Goal: Transaction & Acquisition: Purchase product/service

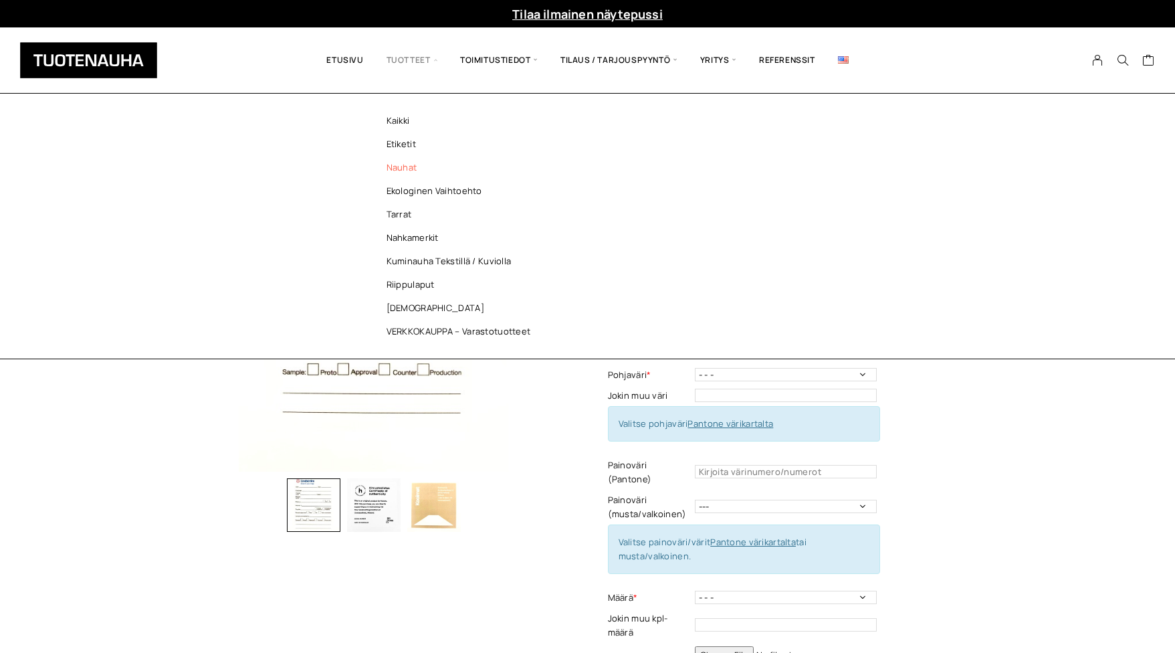
click at [402, 157] on link "Nauhat" at bounding box center [462, 167] width 194 height 23
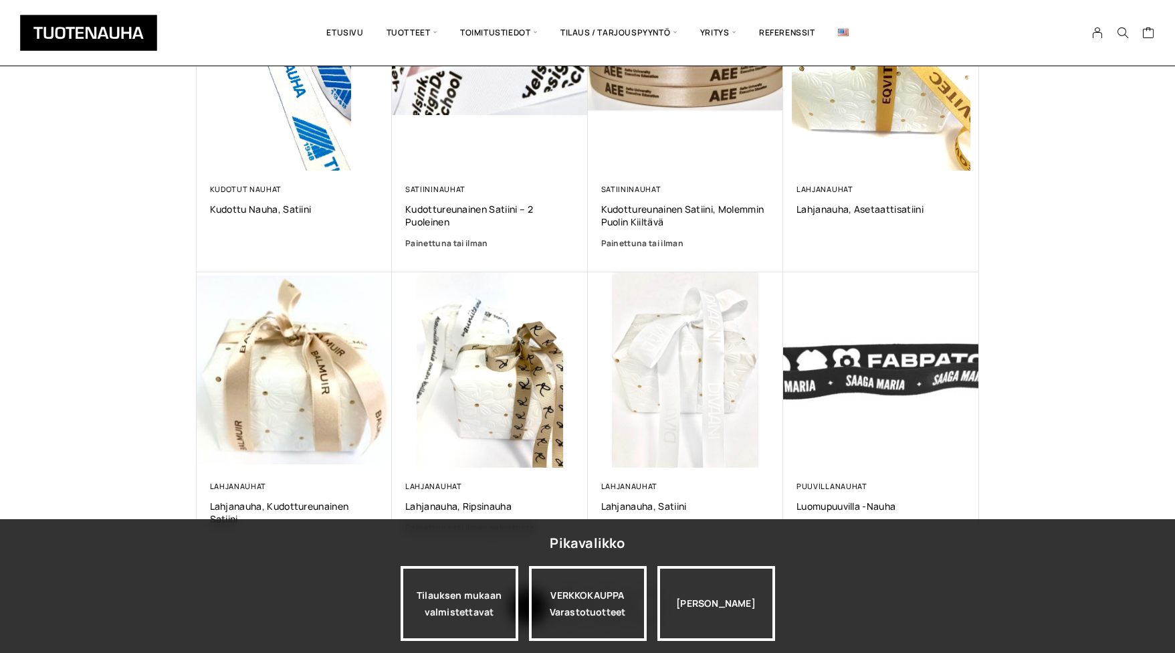
scroll to position [458, 0]
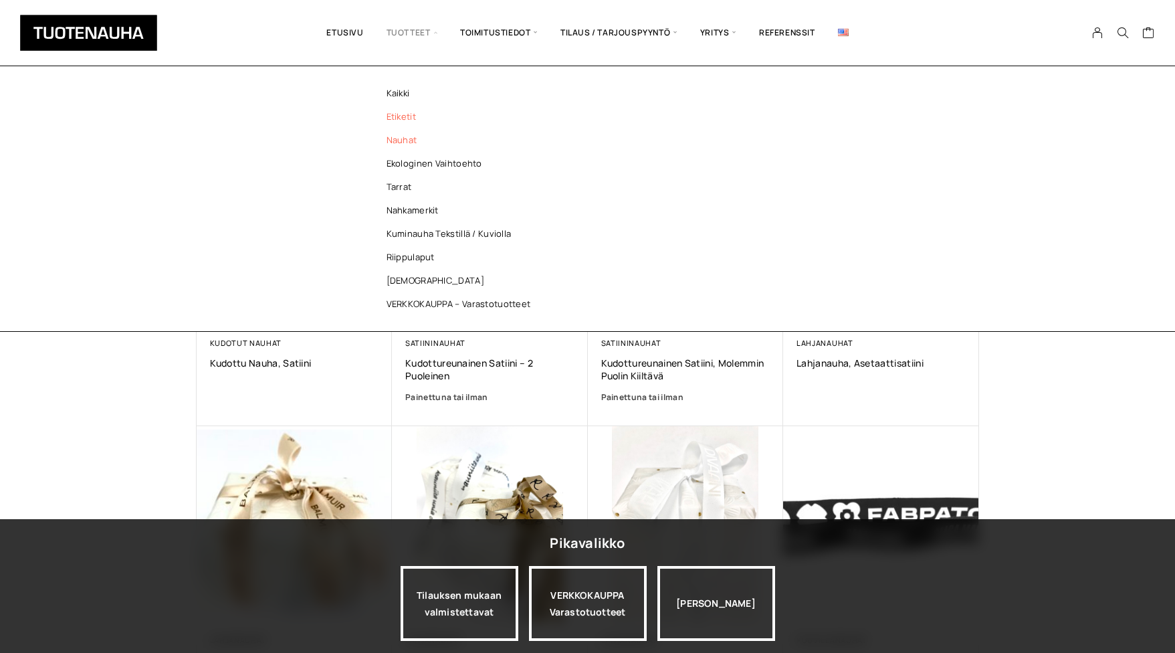
click at [411, 117] on link "Etiketit" at bounding box center [462, 116] width 194 height 23
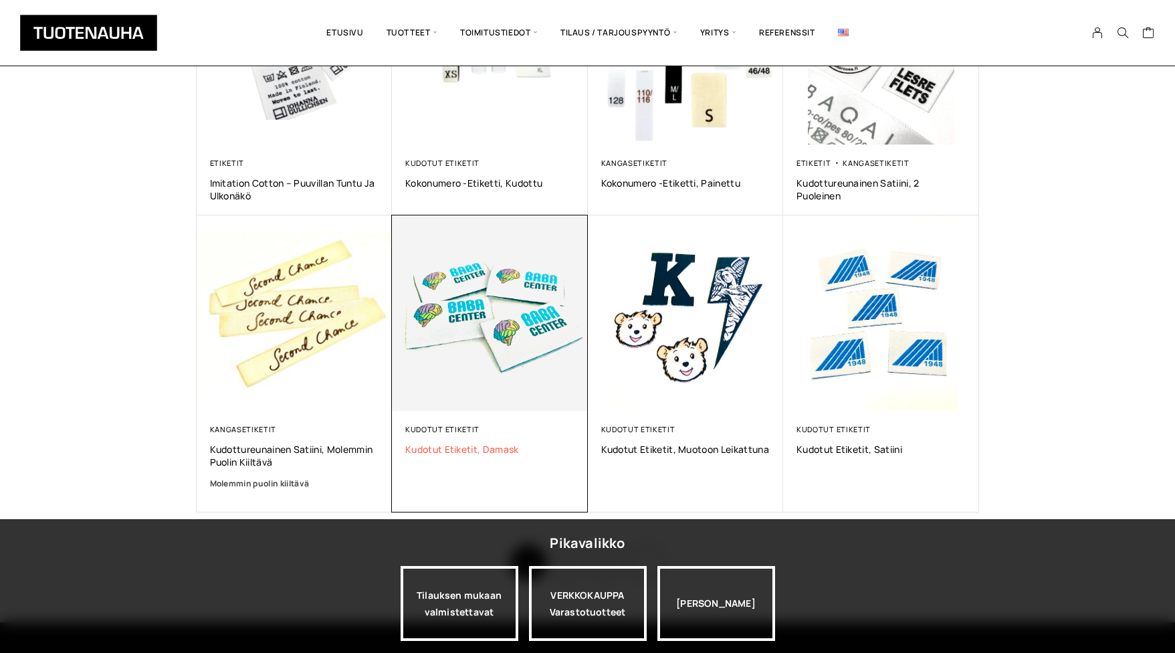
scroll to position [736, 0]
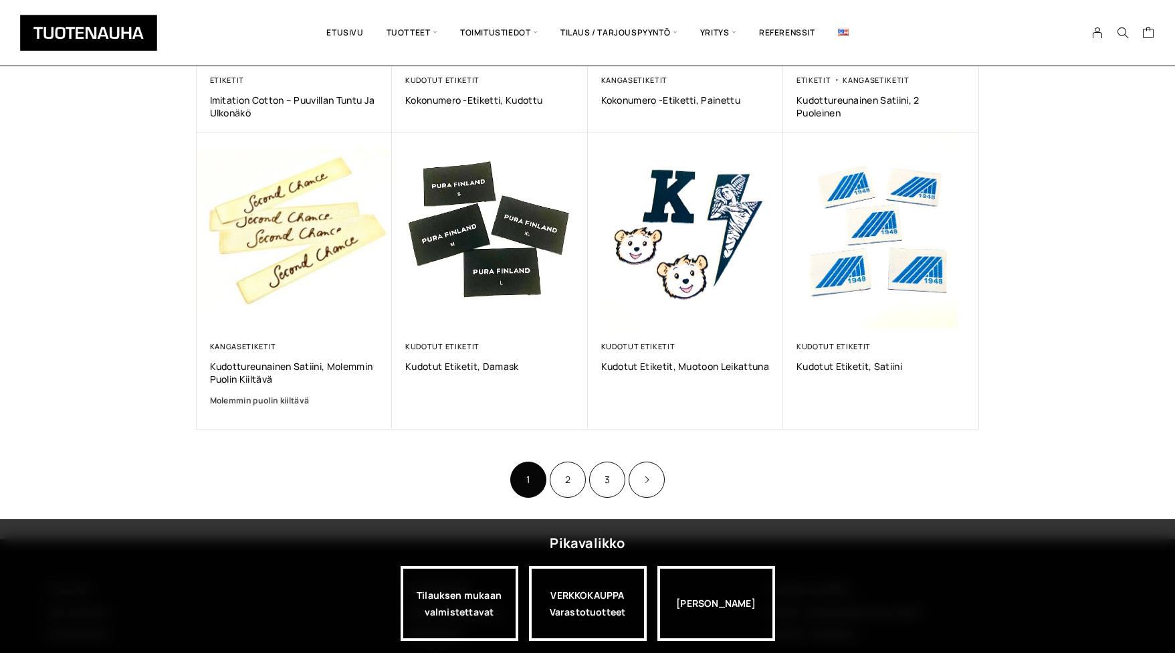
click at [543, 466] on li "1" at bounding box center [528, 480] width 36 height 36
click at [559, 469] on link "2" at bounding box center [568, 480] width 36 height 36
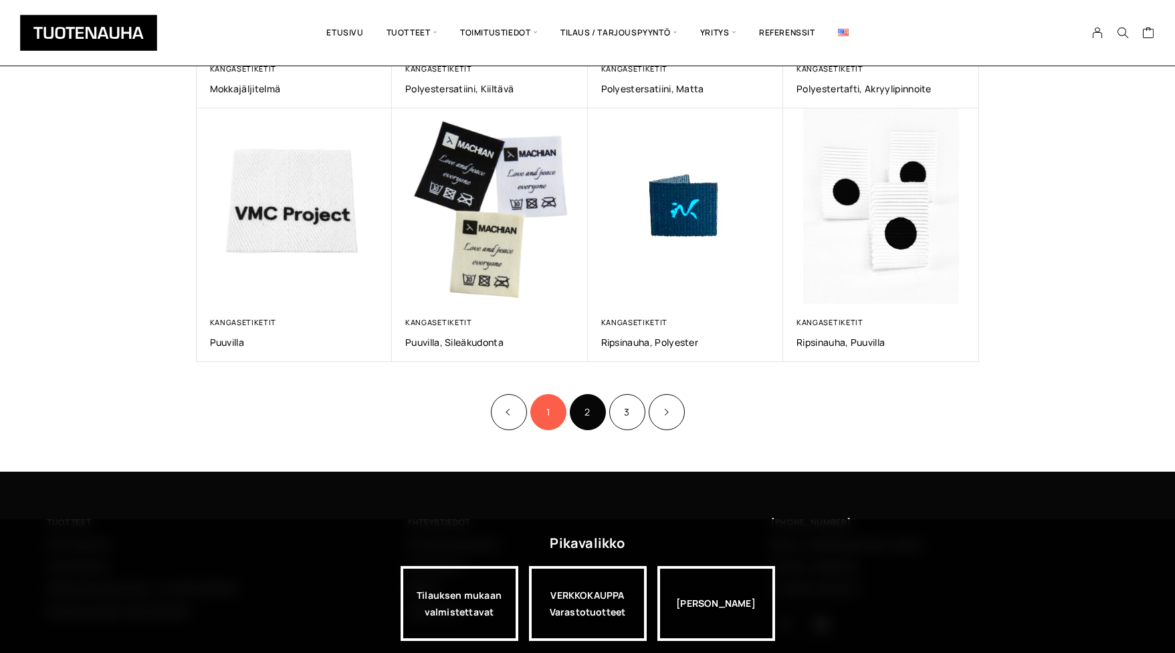
scroll to position [787, 0]
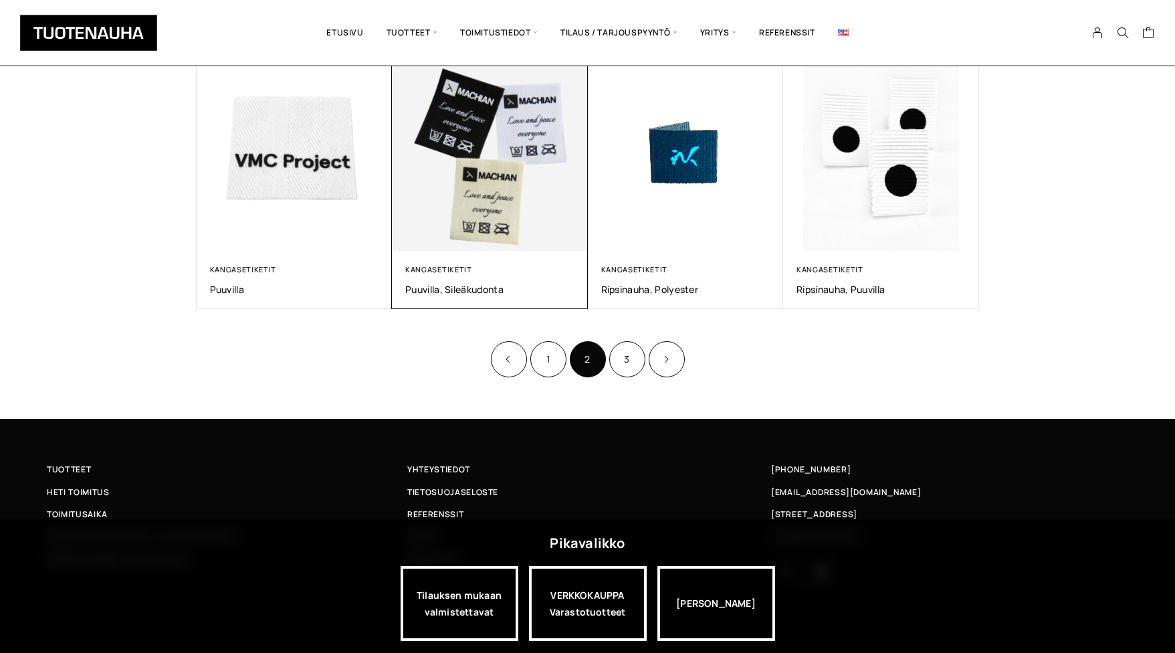
click at [504, 203] on img at bounding box center [490, 154] width 196 height 196
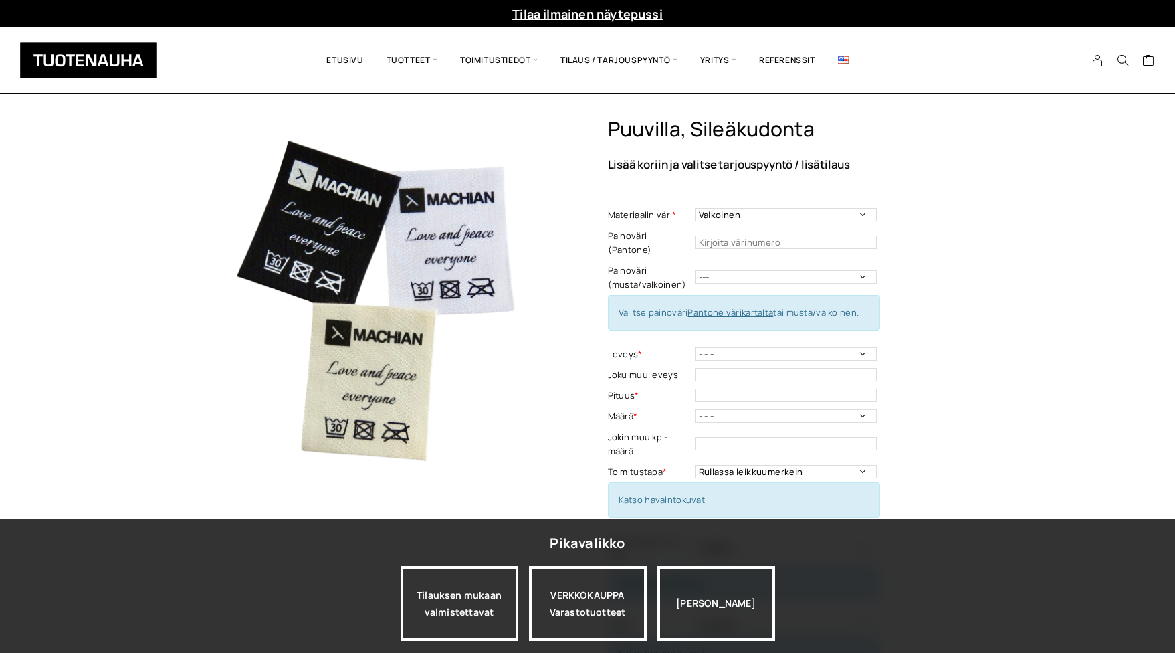
drag, startPoint x: 249, startPoint y: 330, endPoint x: 245, endPoint y: 324, distance: 7.8
click at [249, 330] on img at bounding box center [374, 294] width 355 height 355
